Goal: Task Accomplishment & Management: Use online tool/utility

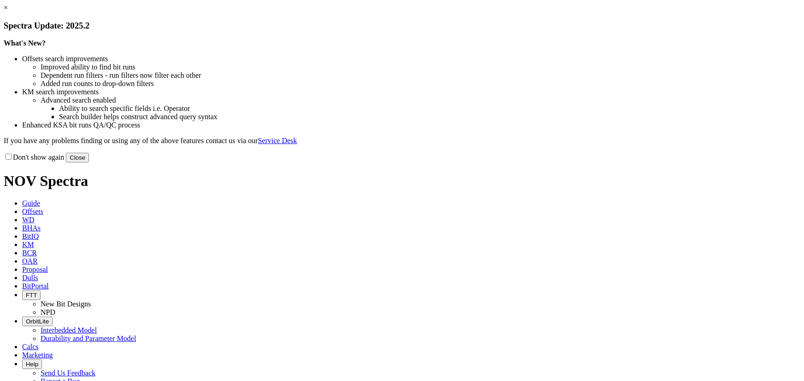
drag, startPoint x: 0, startPoint y: 0, endPoint x: 586, endPoint y: 252, distance: 638.2
click at [89, 163] on button "Close" at bounding box center [77, 158] width 23 height 10
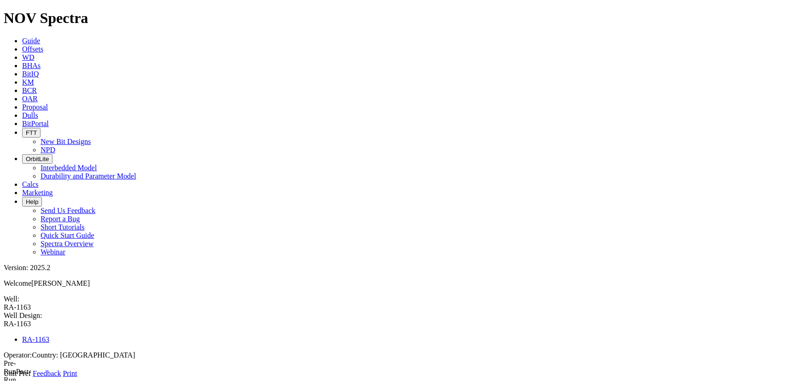
click at [4, 378] on icon at bounding box center [4, 378] width 0 height 0
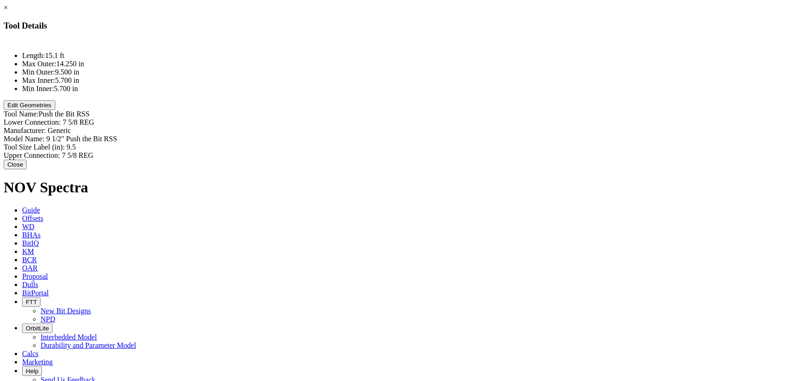
click at [55, 110] on button "Edit Geometries" at bounding box center [30, 105] width 52 height 10
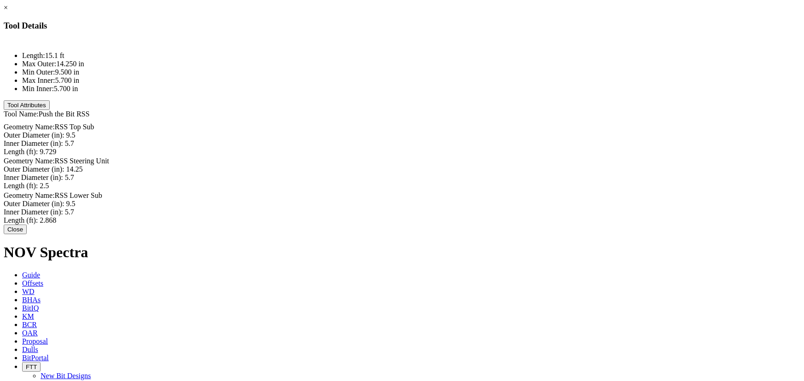
click at [503, 140] on div "Inner Diameter (in): 5.7 5.7" at bounding box center [402, 144] width 796 height 8
type input "2.480"
click at [510, 175] on div "Inner Diameter (in): 5.7 5.7" at bounding box center [402, 179] width 796 height 8
type input "2.480"
click at [494, 210] on div "Inner Diameter (in): 5.7" at bounding box center [402, 214] width 796 height 8
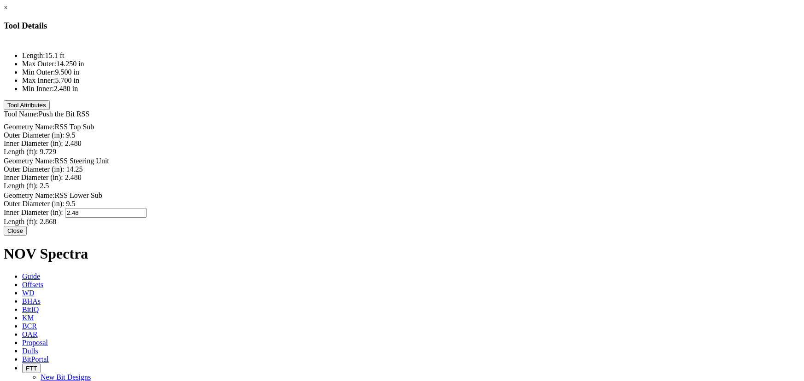
type input "2.480"
click at [27, 228] on button "Close" at bounding box center [15, 230] width 23 height 10
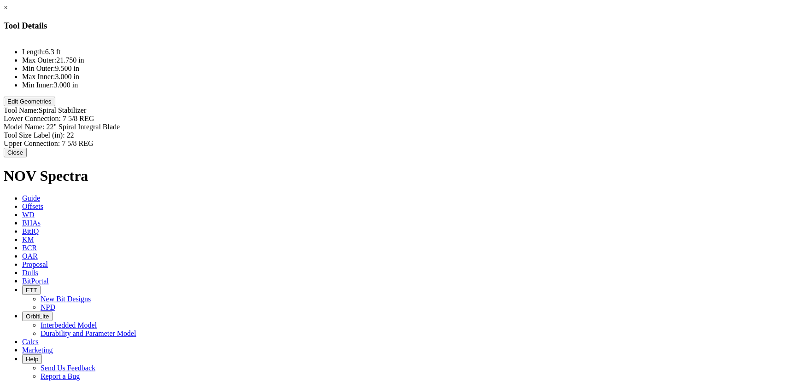
click at [55, 106] on button "Edit Geometries" at bounding box center [30, 102] width 52 height 10
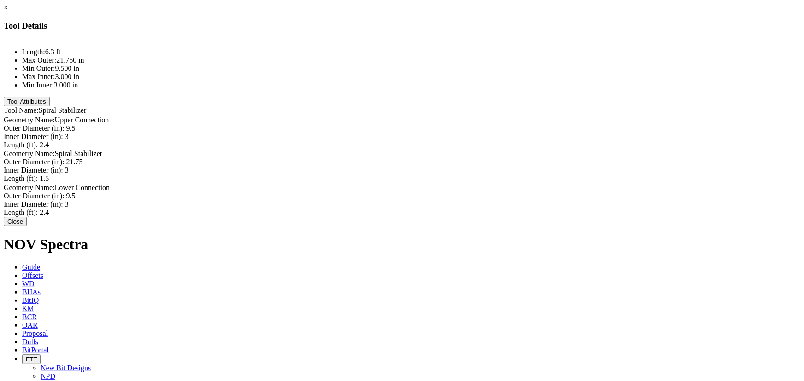
click at [507, 133] on div "Inner Diameter (in): 3 3" at bounding box center [402, 137] width 796 height 8
type input "3.150"
click at [507, 168] on div "Inner Diameter (in): 3 3" at bounding box center [402, 172] width 796 height 8
type input "3.150"
click at [504, 202] on div "Inner Diameter (in): 3 3" at bounding box center [402, 206] width 796 height 8
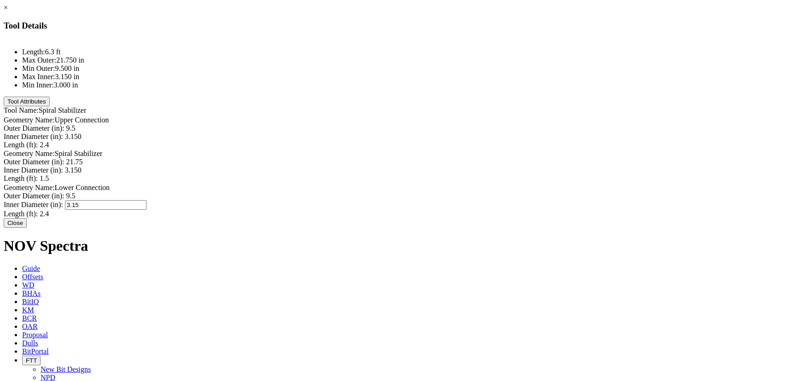
type input "3.150"
click at [27, 222] on button "Close" at bounding box center [15, 223] width 23 height 10
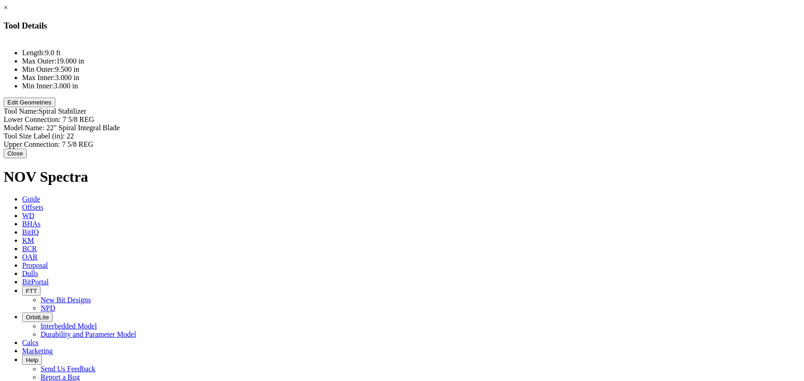
click at [55, 107] on button "Edit Geometries" at bounding box center [30, 103] width 52 height 10
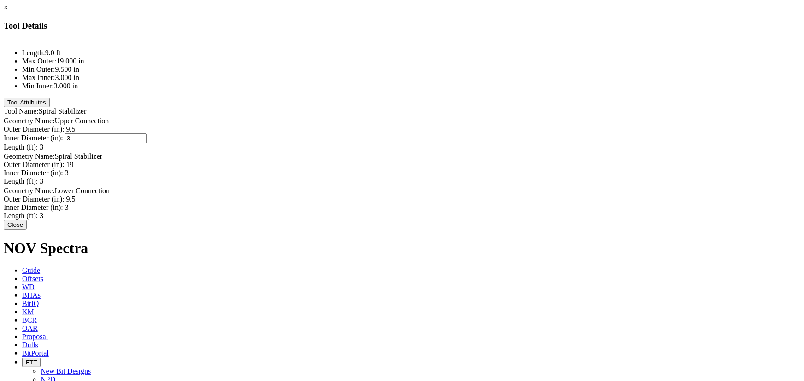
click at [516, 134] on div "Inner Diameter (in): 3 3" at bounding box center [402, 139] width 796 height 10
type input "3.150"
click at [506, 161] on div "Outer Diameter (in): 19" at bounding box center [402, 165] width 796 height 8
click at [497, 168] on div "Inner Diameter (in): 3 3" at bounding box center [402, 172] width 796 height 8
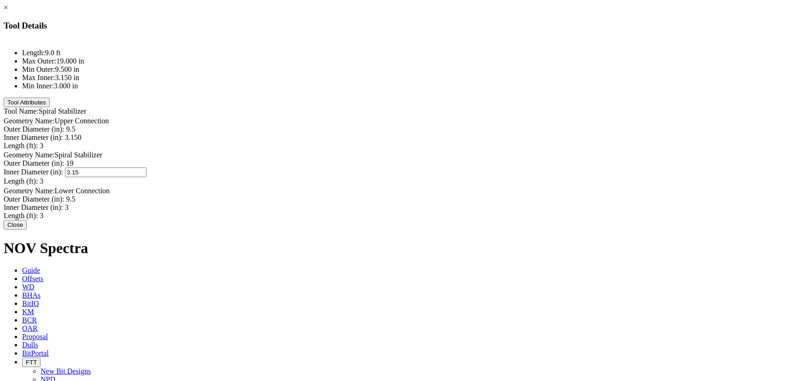
type input "3.150"
click at [511, 202] on div "Inner Diameter (in): 3 3" at bounding box center [402, 207] width 796 height 10
type input "3.150"
click at [27, 228] on button "Close" at bounding box center [15, 224] width 23 height 10
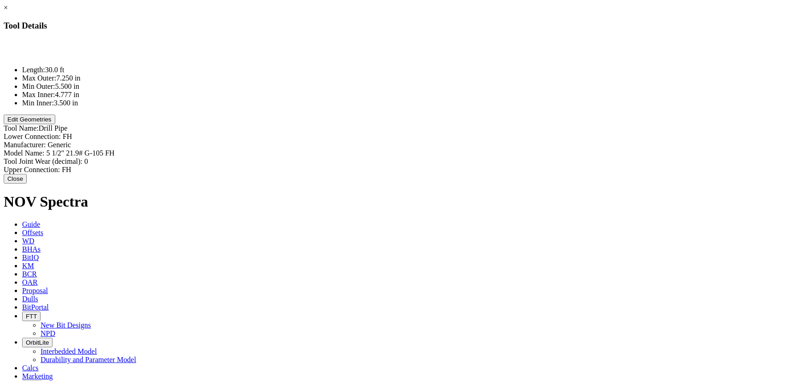
click at [55, 124] on button "Edit Geometries" at bounding box center [30, 120] width 52 height 10
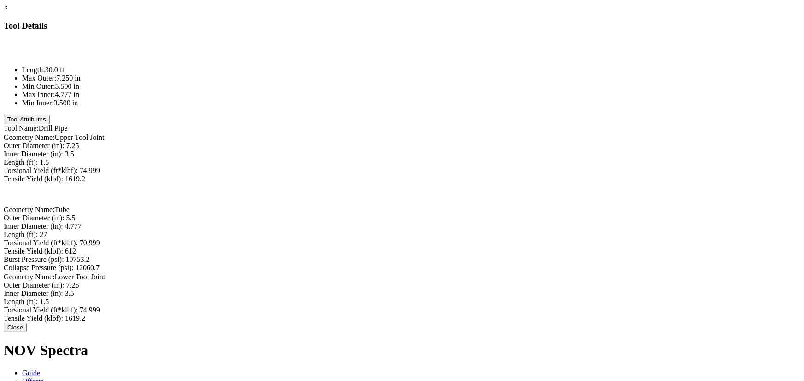
click at [499, 150] on div "Inner Diameter (in): 3.5 3.5" at bounding box center [402, 154] width 796 height 8
type input "4.670"
click at [504, 222] on div "Inner Diameter (in): 4.777 4.777" at bounding box center [402, 227] width 796 height 10
type input "4.670"
click at [500, 291] on div "Inner Diameter (in): 3.5 3.5" at bounding box center [402, 295] width 796 height 8
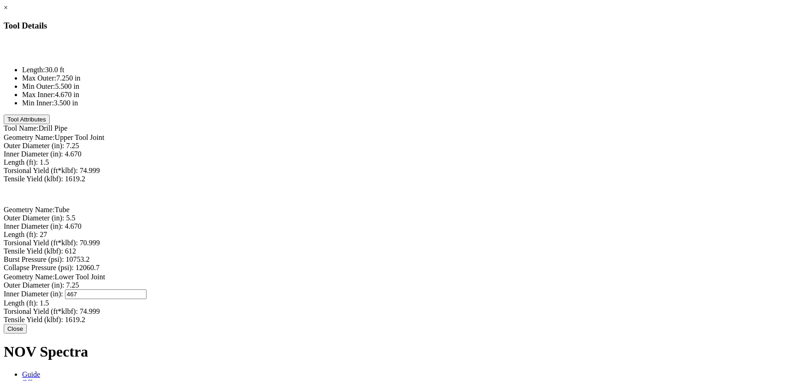
type input "4670"
click at [27, 334] on button "Close" at bounding box center [15, 329] width 23 height 10
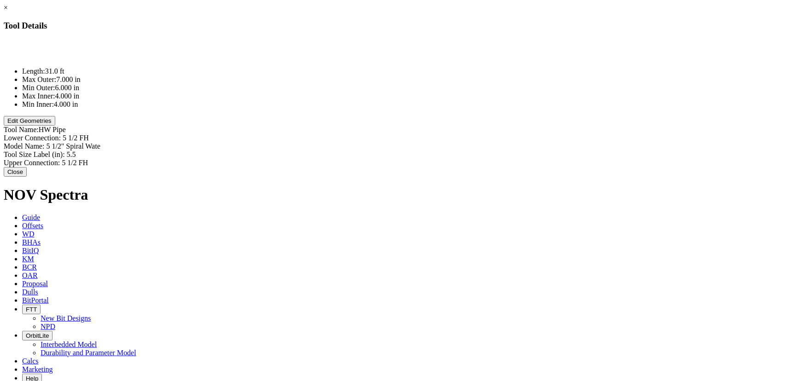
click at [55, 126] on button "Edit Geometries" at bounding box center [30, 121] width 52 height 10
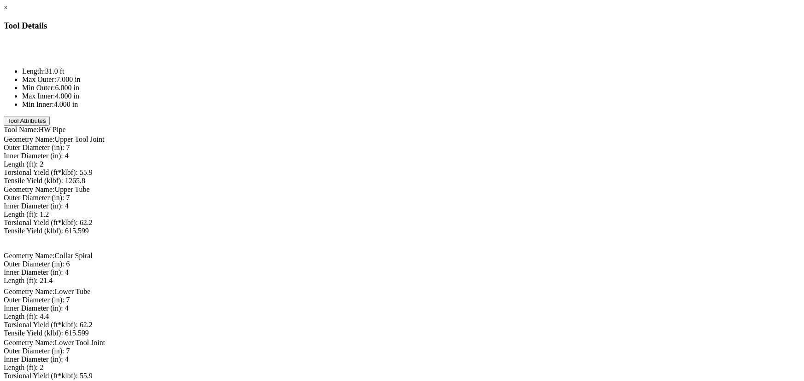
click at [511, 152] on div "Inner Diameter (in): 4 4" at bounding box center [402, 156] width 796 height 8
type input "3.5"
click at [487, 204] on div "Inner Diameter (in): 4 4" at bounding box center [402, 208] width 796 height 8
type input "3.5"
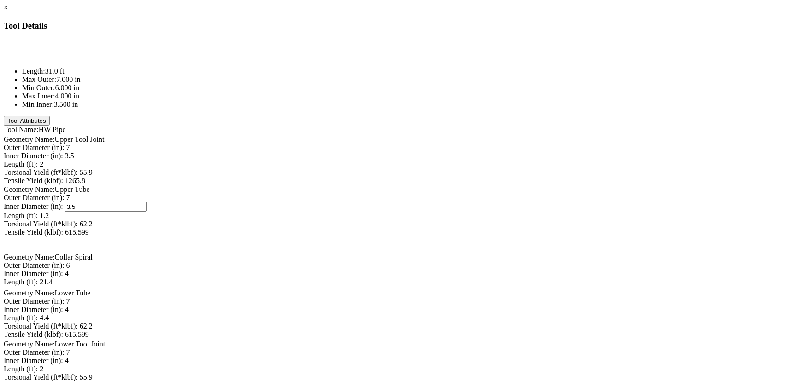
click at [490, 270] on div "Inner Diameter (in): 4 4" at bounding box center [402, 274] width 796 height 8
type input "3.5"
type input "7"
click at [495, 297] on div "Outer Diameter (in): 7 7" at bounding box center [402, 301] width 796 height 8
click at [490, 306] on div "Inner Diameter (in): 4 4" at bounding box center [402, 310] width 796 height 8
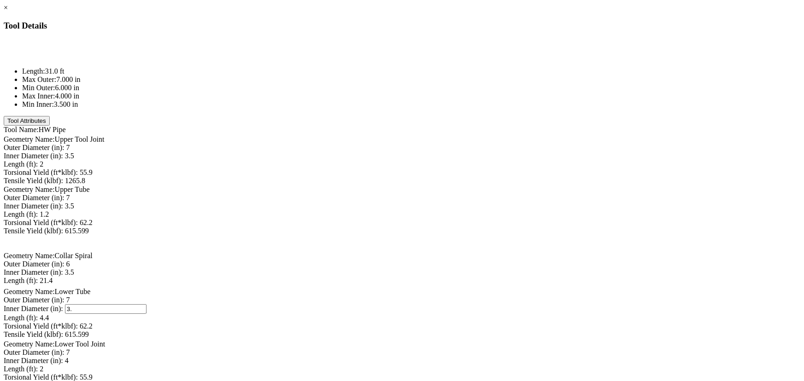
type input "3.5"
click at [500, 357] on div "Inner Diameter (in): 4 4" at bounding box center [402, 361] width 796 height 8
type input "3.5"
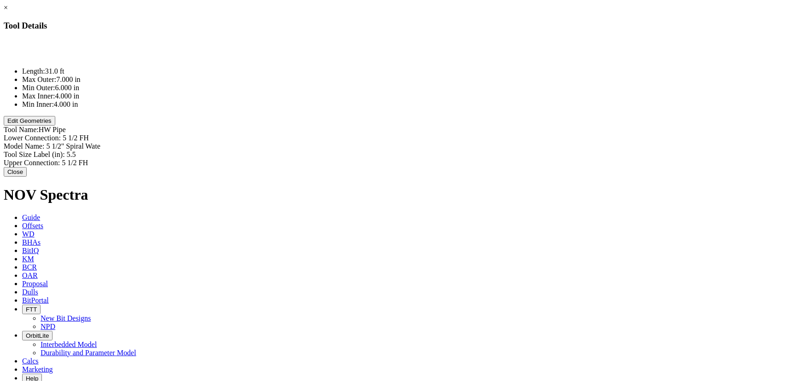
click at [55, 126] on button "Edit Geometries" at bounding box center [30, 121] width 52 height 10
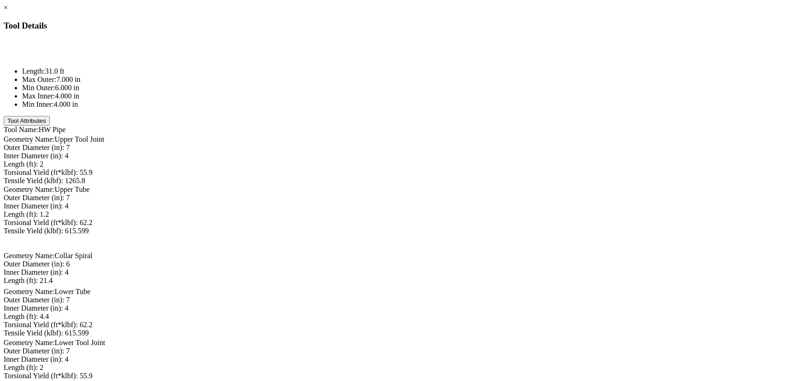
click at [503, 152] on div "Inner Diameter (in): 4 4" at bounding box center [402, 156] width 796 height 8
type input "3.5"
click at [493, 204] on div "Inner Diameter (in): 4 4" at bounding box center [402, 208] width 796 height 8
type input "3.5"
click at [482, 270] on div "Inner Diameter (in): 4 4" at bounding box center [402, 274] width 796 height 8
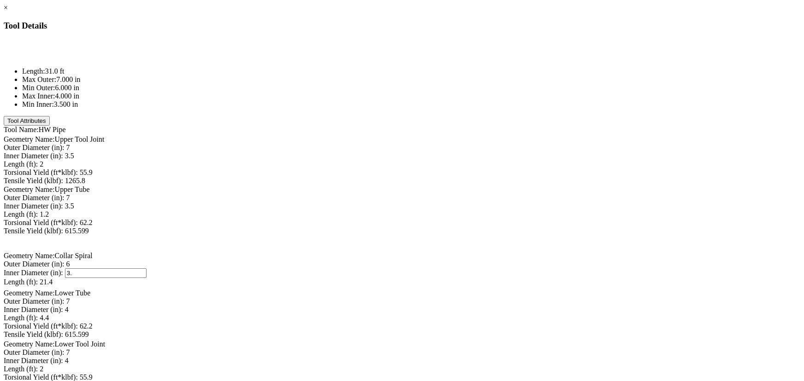
type input "3.5"
click at [488, 304] on div "Inner Diameter (in): 4 4" at bounding box center [402, 309] width 796 height 10
type input "3.5"
click at [490, 356] on div "Inner Diameter (in): 4 4" at bounding box center [402, 361] width 796 height 10
type input "3.5"
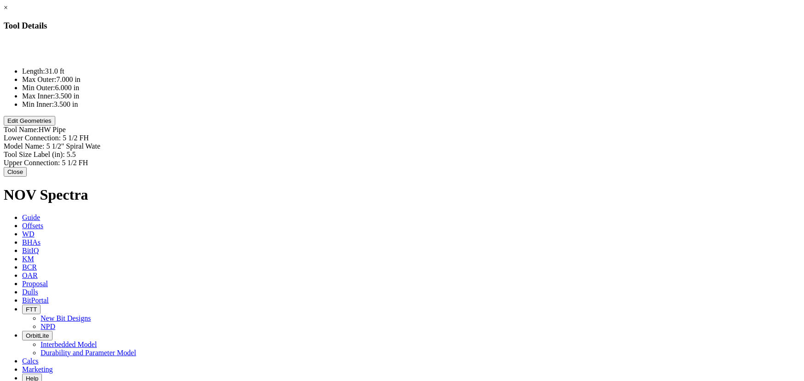
click at [55, 126] on button "Edit Geometries" at bounding box center [30, 121] width 52 height 10
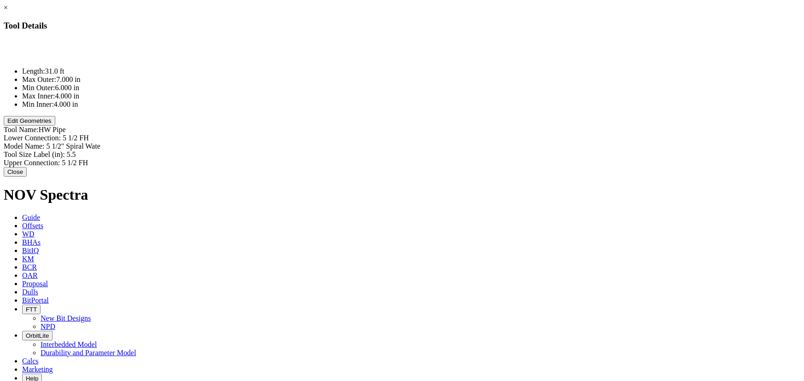
click at [55, 126] on button "Edit Geometries" at bounding box center [30, 121] width 52 height 10
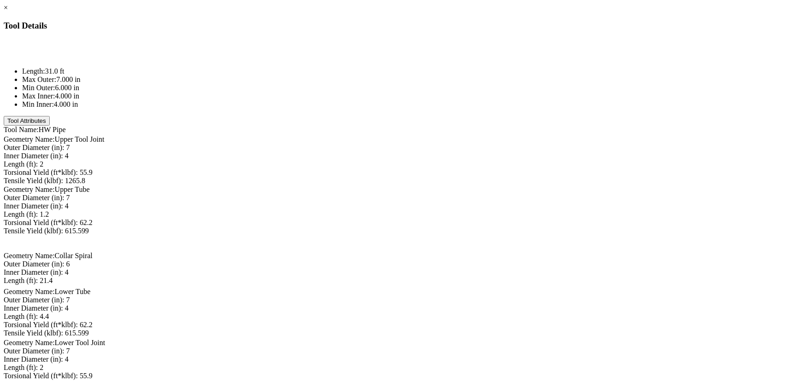
click at [495, 152] on div "Inner Diameter (in): 4 4" at bounding box center [402, 156] width 796 height 8
type input "3.5"
click at [496, 202] on div "Inner Diameter (in): 4 4" at bounding box center [402, 207] width 796 height 10
type input "3.5"
click at [485, 270] on div "Inner Diameter (in): 4 4" at bounding box center [402, 274] width 796 height 8
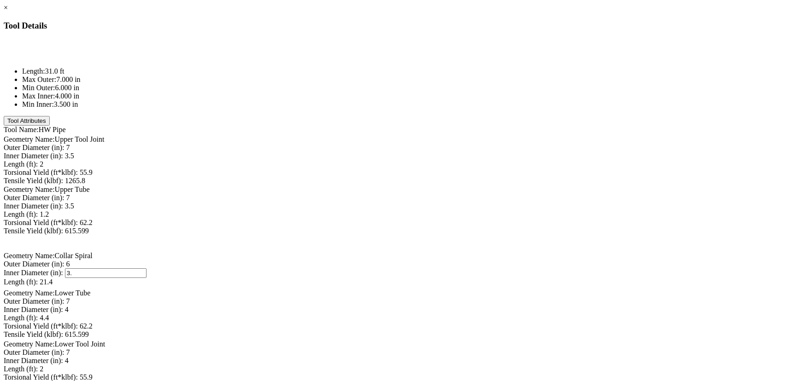
type input "3.5"
click at [490, 306] on div "Inner Diameter (in): 4 4" at bounding box center [402, 310] width 796 height 8
type input "3.5"
click at [487, 356] on div "Inner Diameter (in): 4 4" at bounding box center [402, 361] width 796 height 10
type input "3.5"
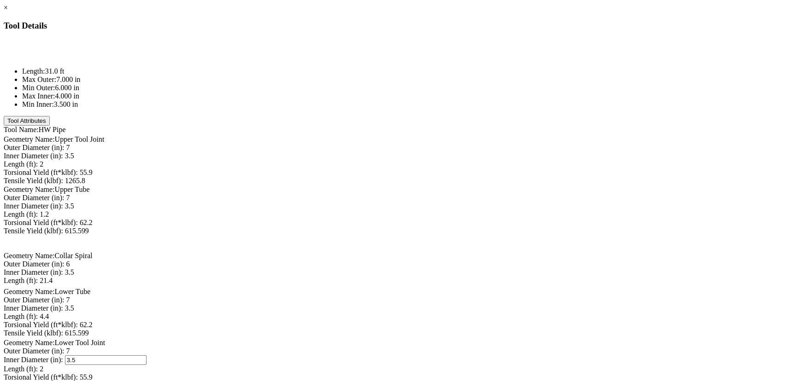
type input "7"
click at [497, 347] on div "Outer Diameter (in): 7 7" at bounding box center [402, 352] width 796 height 10
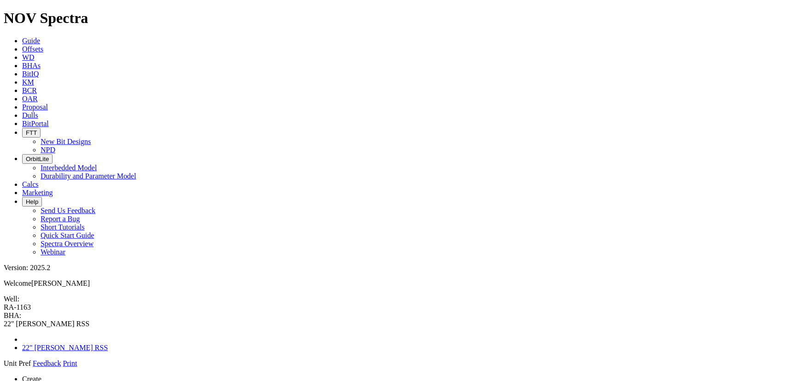
click at [4, 368] on link at bounding box center [4, 368] width 0 height 0
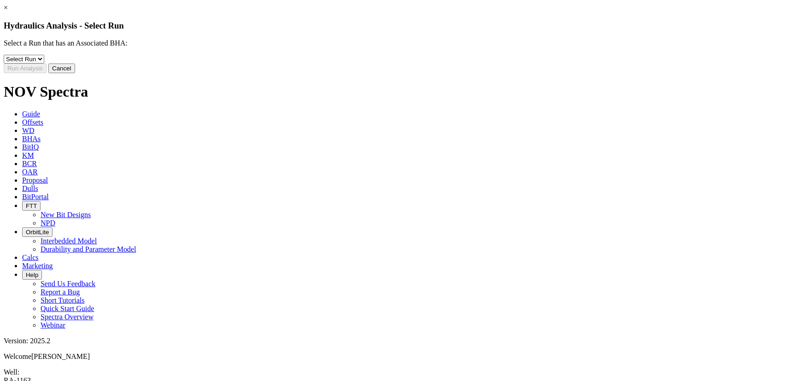
click at [44, 64] on select "Select Run 1" at bounding box center [24, 59] width 41 height 9
select select "object:5195"
click at [44, 61] on select "Select Run 1" at bounding box center [24, 59] width 41 height 9
click at [47, 73] on button "Run Analysis" at bounding box center [25, 69] width 43 height 10
